Goal: Information Seeking & Learning: Learn about a topic

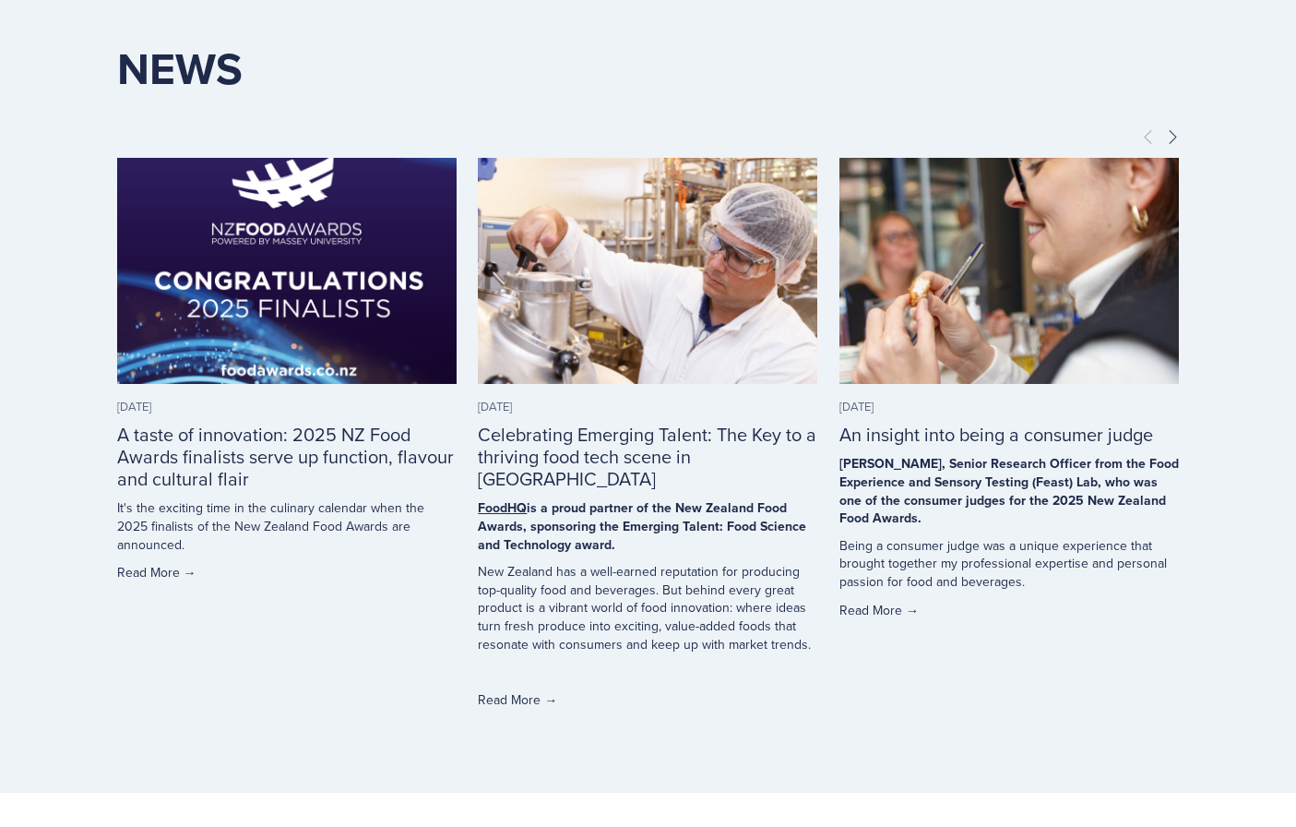
scroll to position [5726, 0]
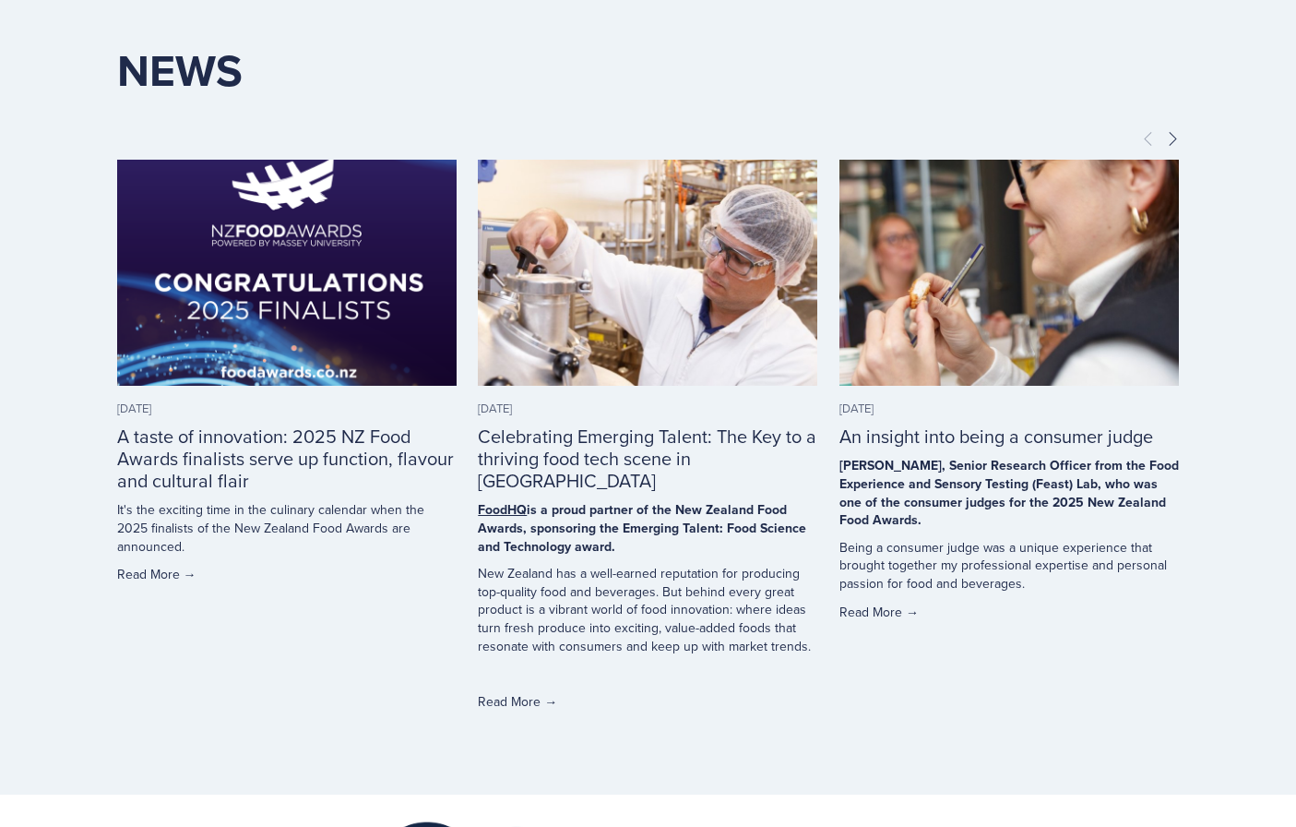
click at [283, 241] on img at bounding box center [287, 273] width 340 height 340
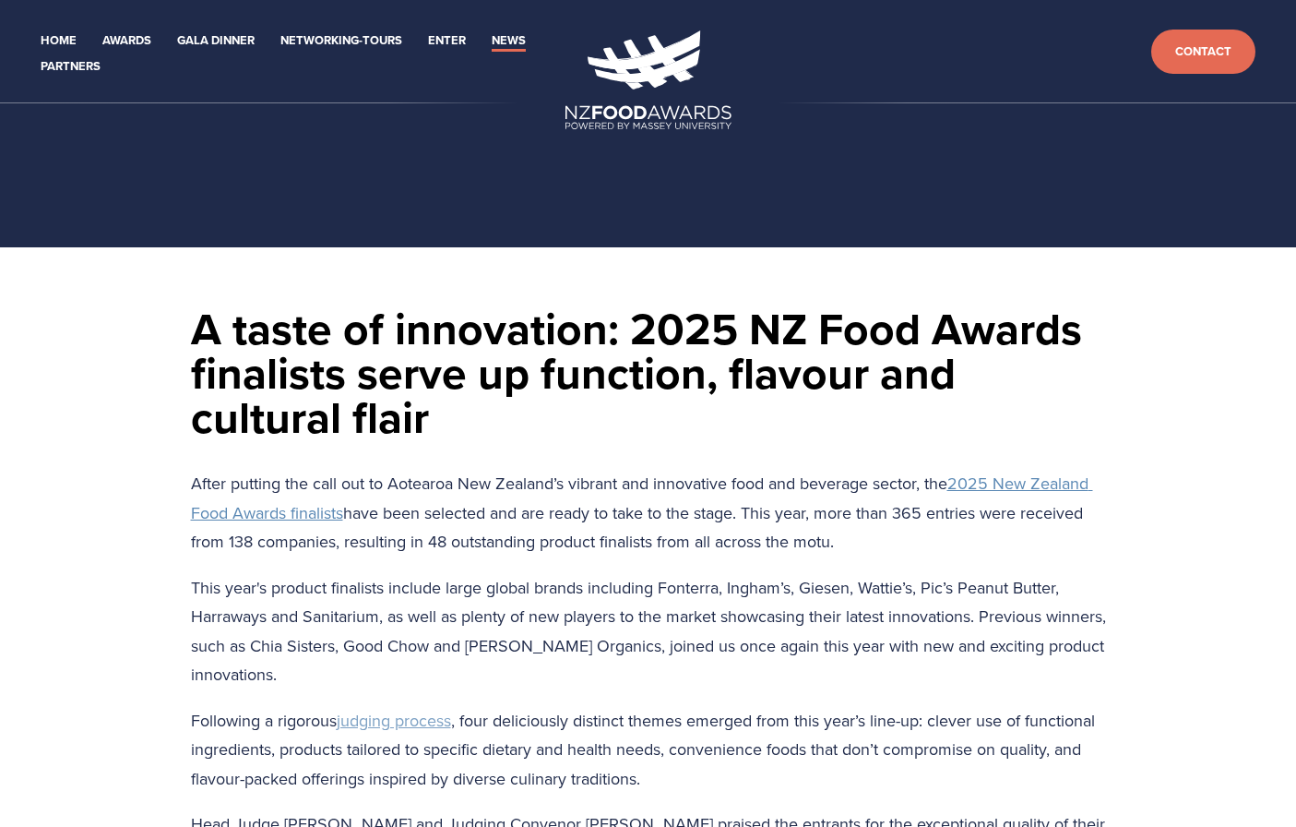
click at [241, 517] on span "2025 New Zealand Food Awards finalists" at bounding box center [642, 498] width 902 height 53
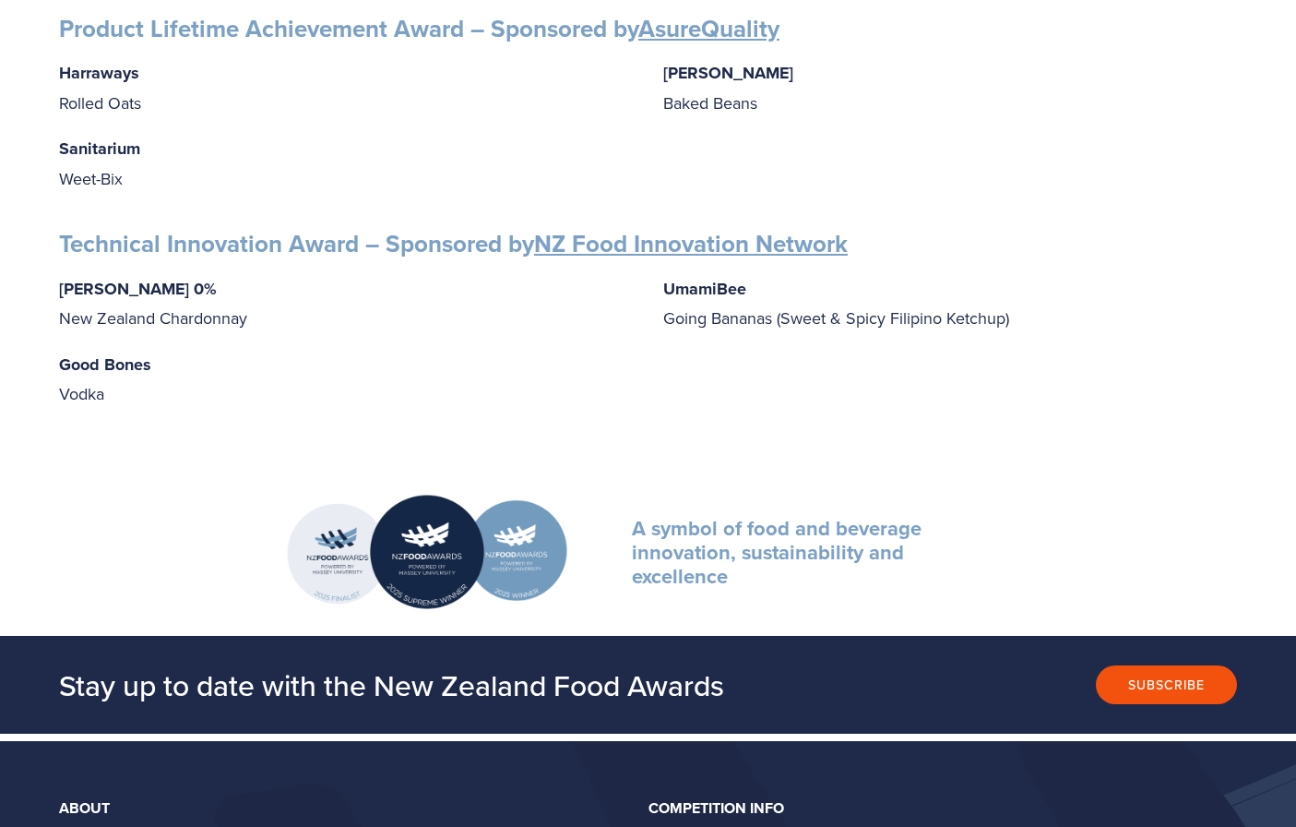
scroll to position [3106, 0]
